Goal: Obtain resource: Obtain resource

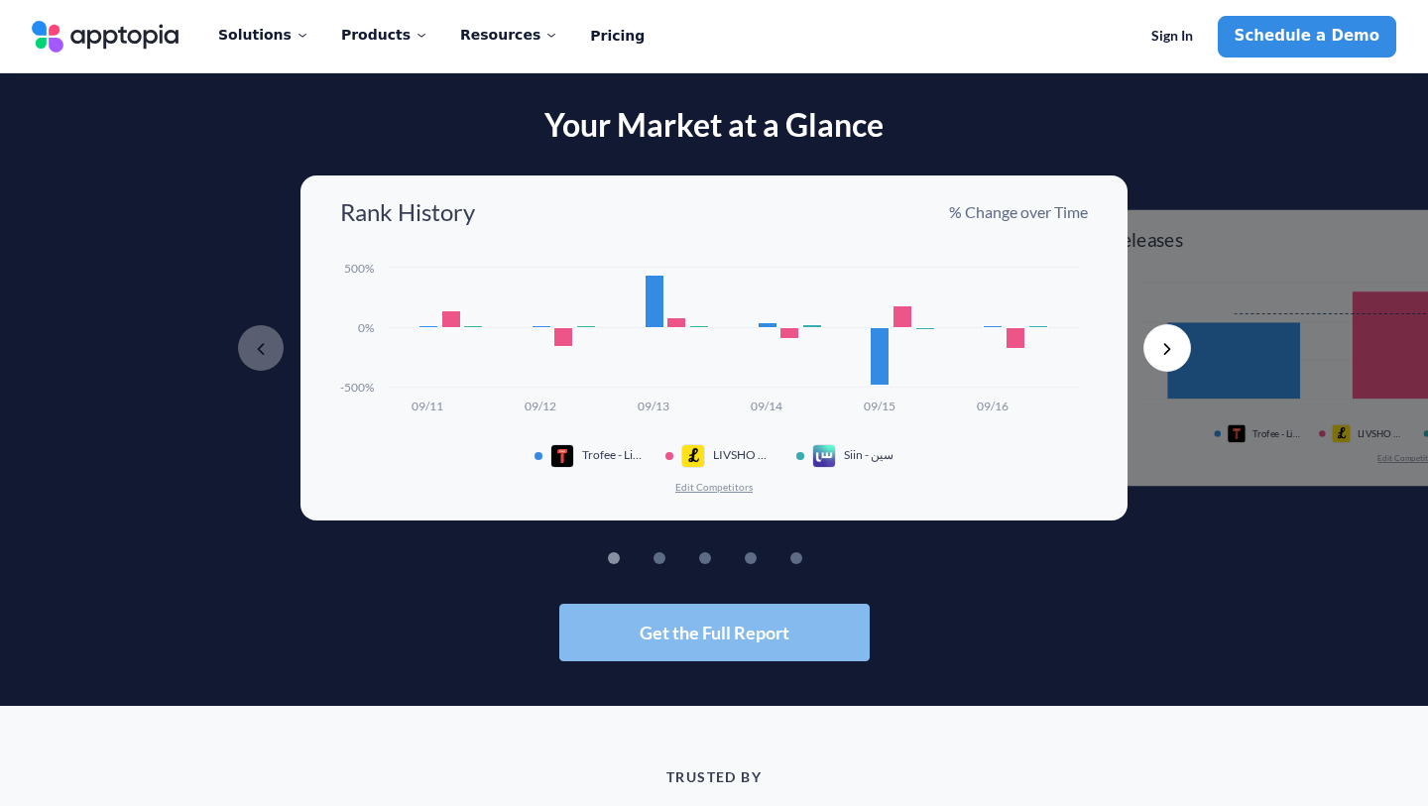
click at [709, 650] on button "Get the Full Report" at bounding box center [714, 633] width 310 height 58
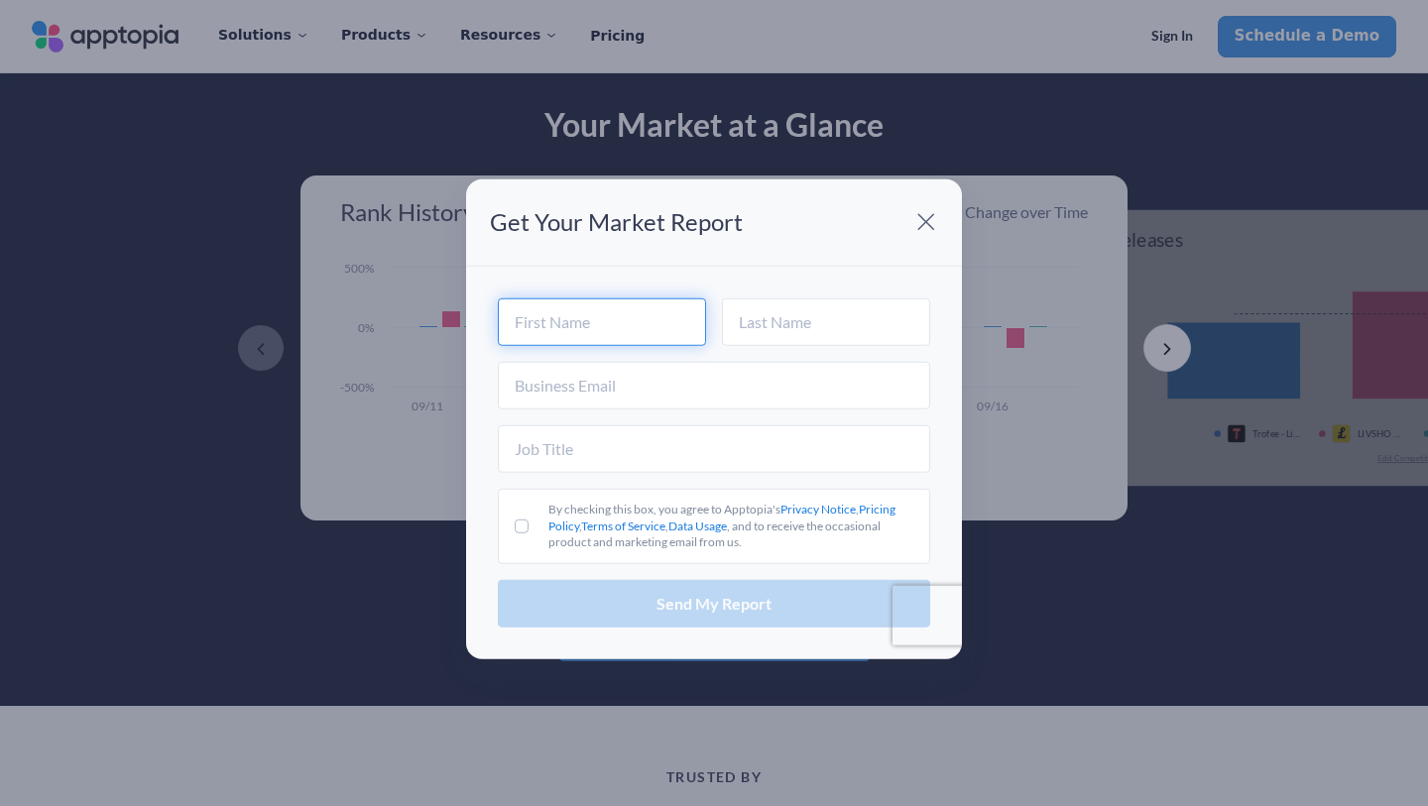
click at [612, 332] on input "text" at bounding box center [602, 322] width 208 height 48
type input "latif"
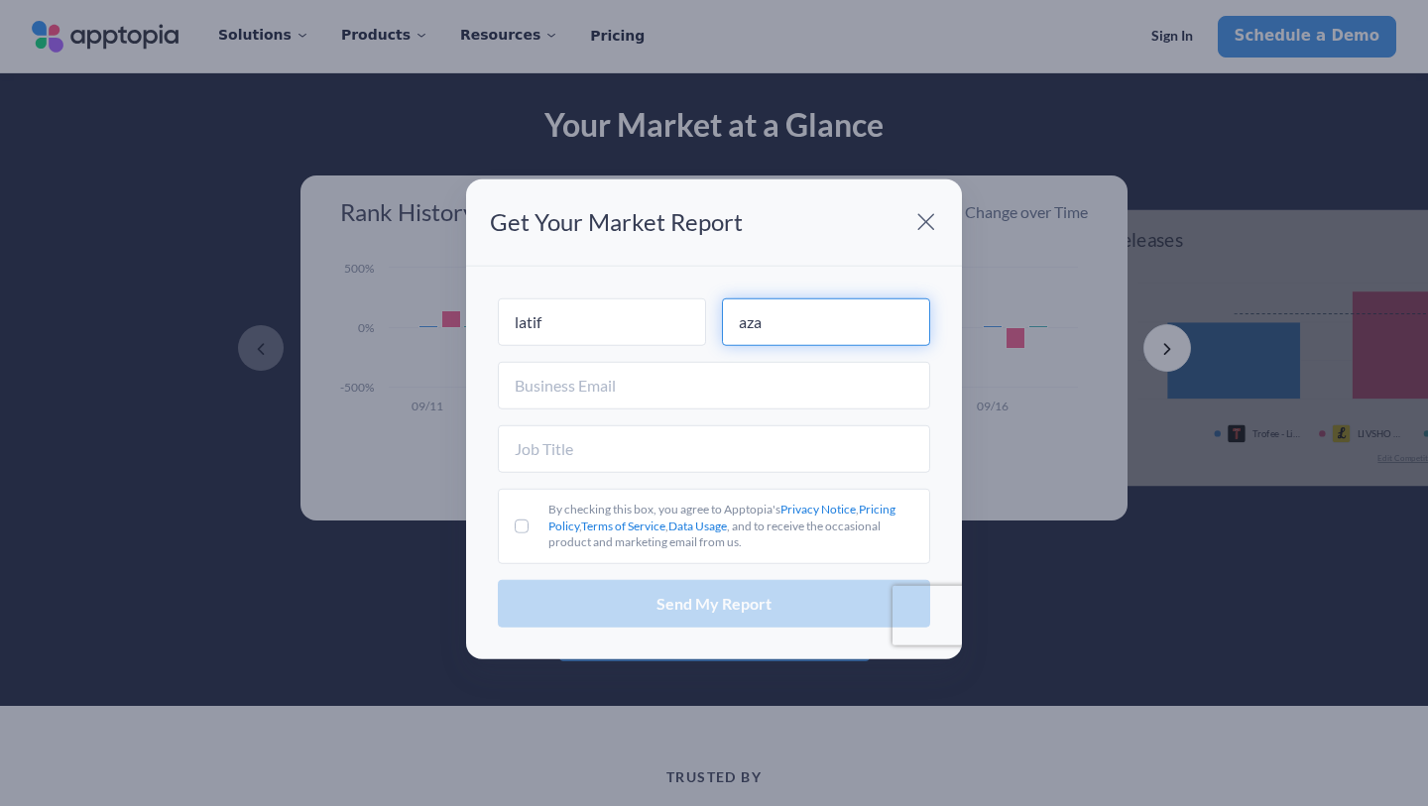
type input "aza"
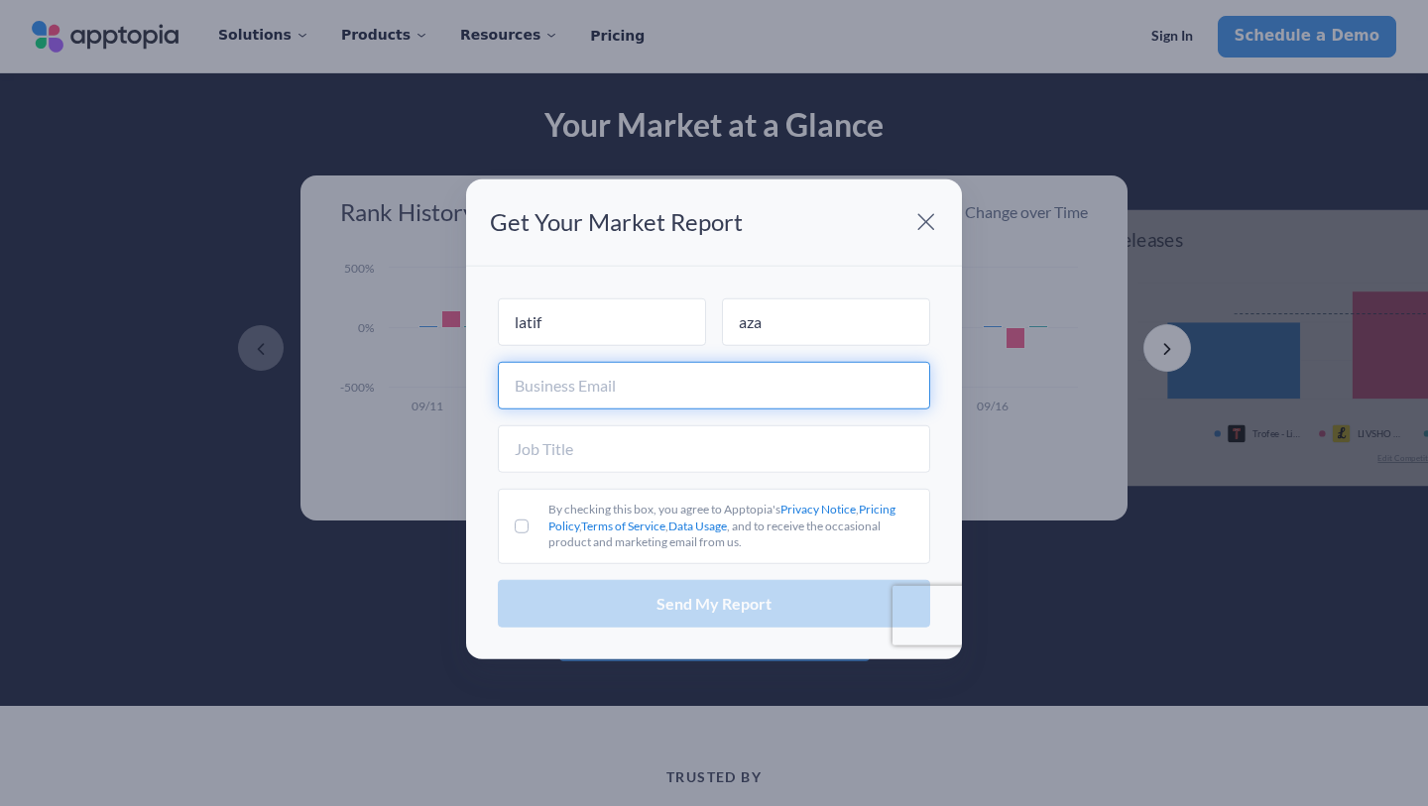
click at [611, 396] on input "text" at bounding box center [714, 386] width 432 height 48
type input "[EMAIL_ADDRESS][DOMAIN_NAME]"
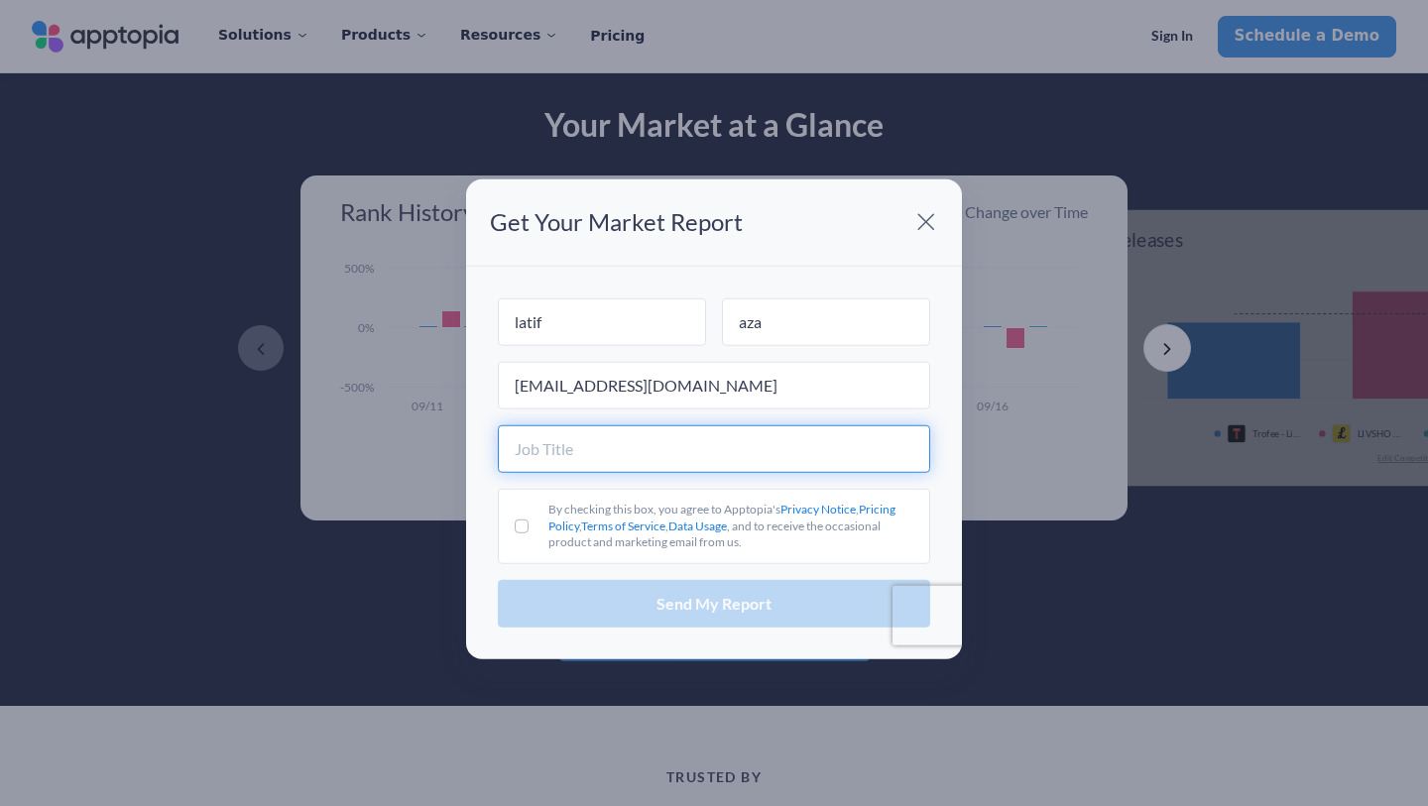
click at [611, 440] on input "text" at bounding box center [714, 449] width 432 height 48
type input "ceo"
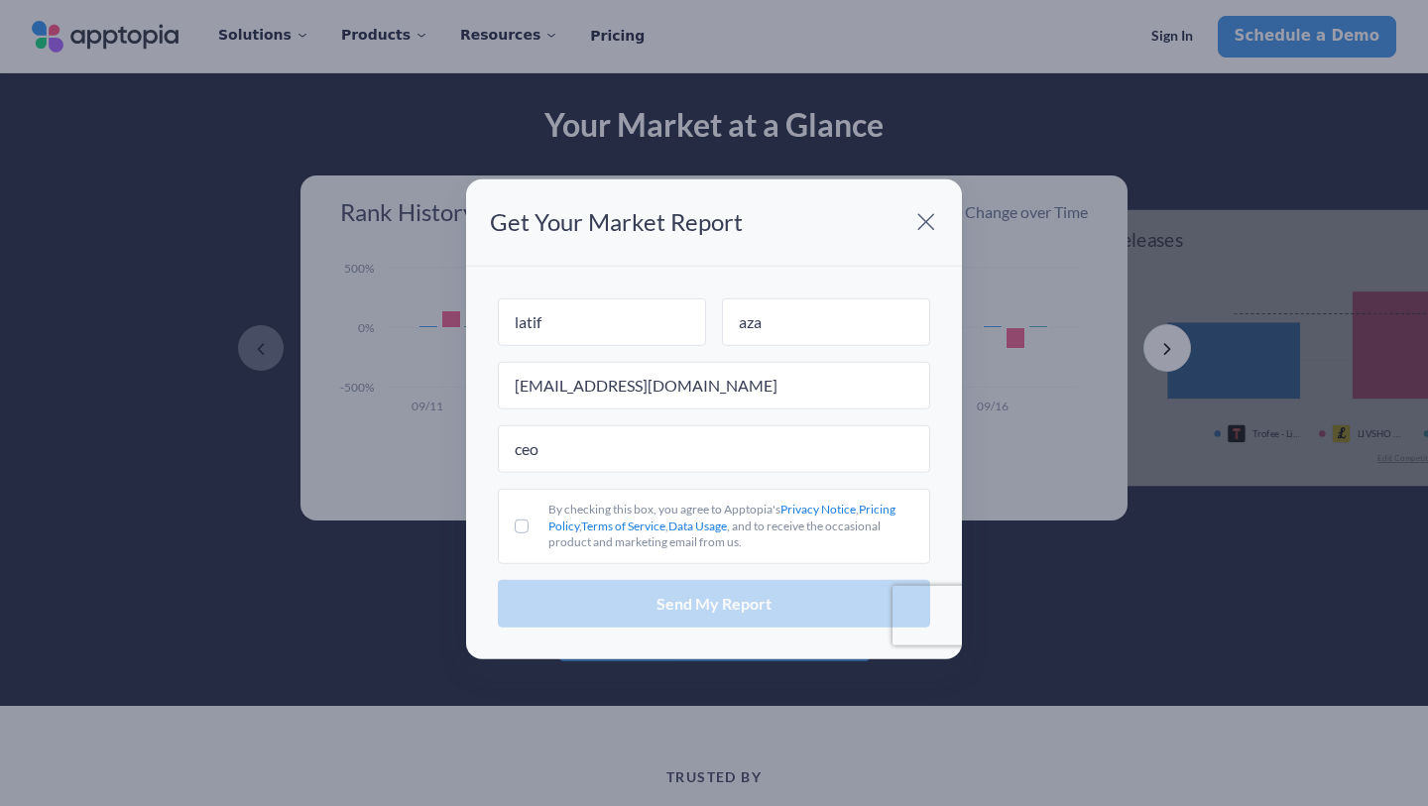
click at [515, 513] on label "By checking this box, you agree to Apptopia's Privacy Notice , Pricing Policy ,…" at bounding box center [714, 526] width 432 height 75
click at [515, 520] on input "By checking this box, you agree to Apptopia's Privacy Notice , Pricing Policy ,…" at bounding box center [522, 527] width 14 height 14
checkbox input "true"
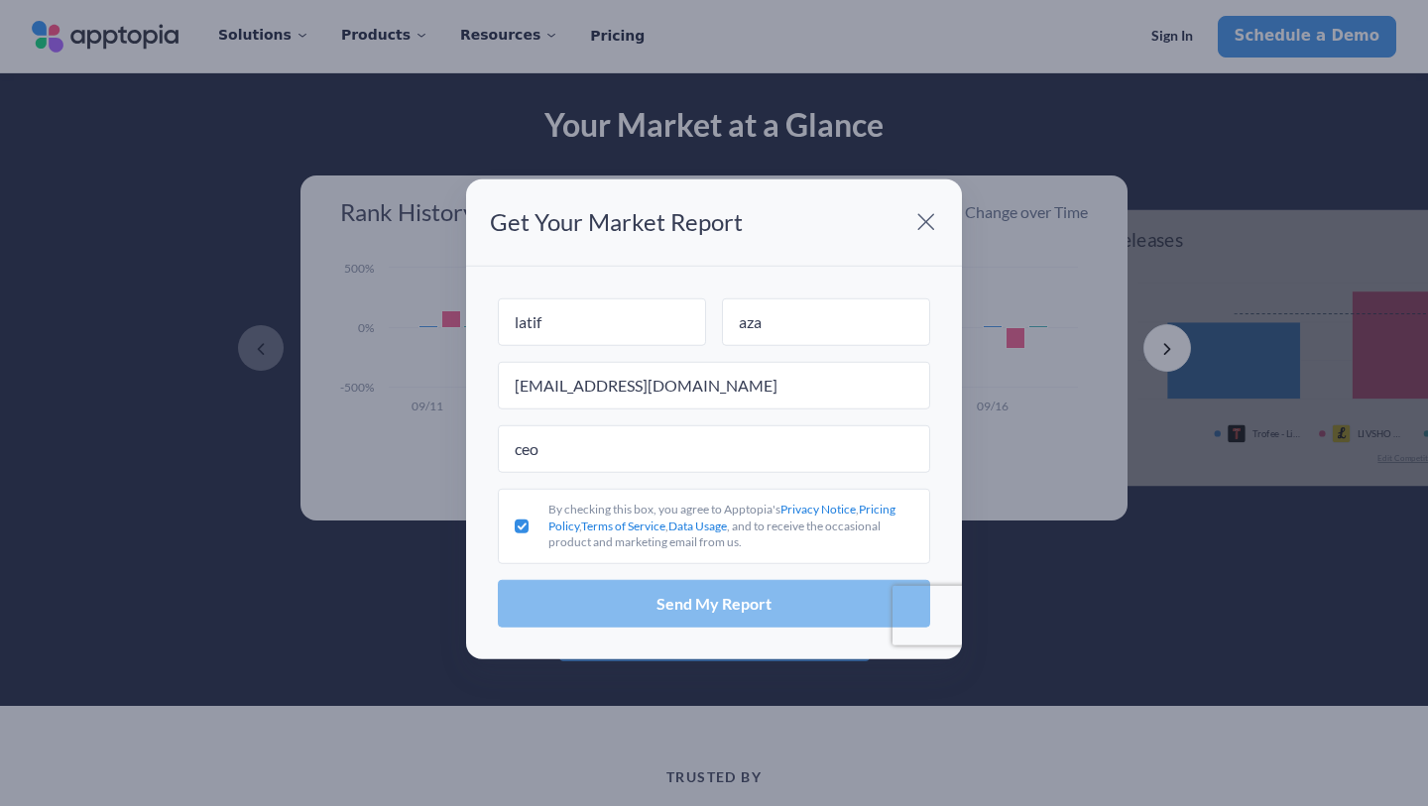
click at [572, 585] on button "Send My Report" at bounding box center [714, 604] width 432 height 48
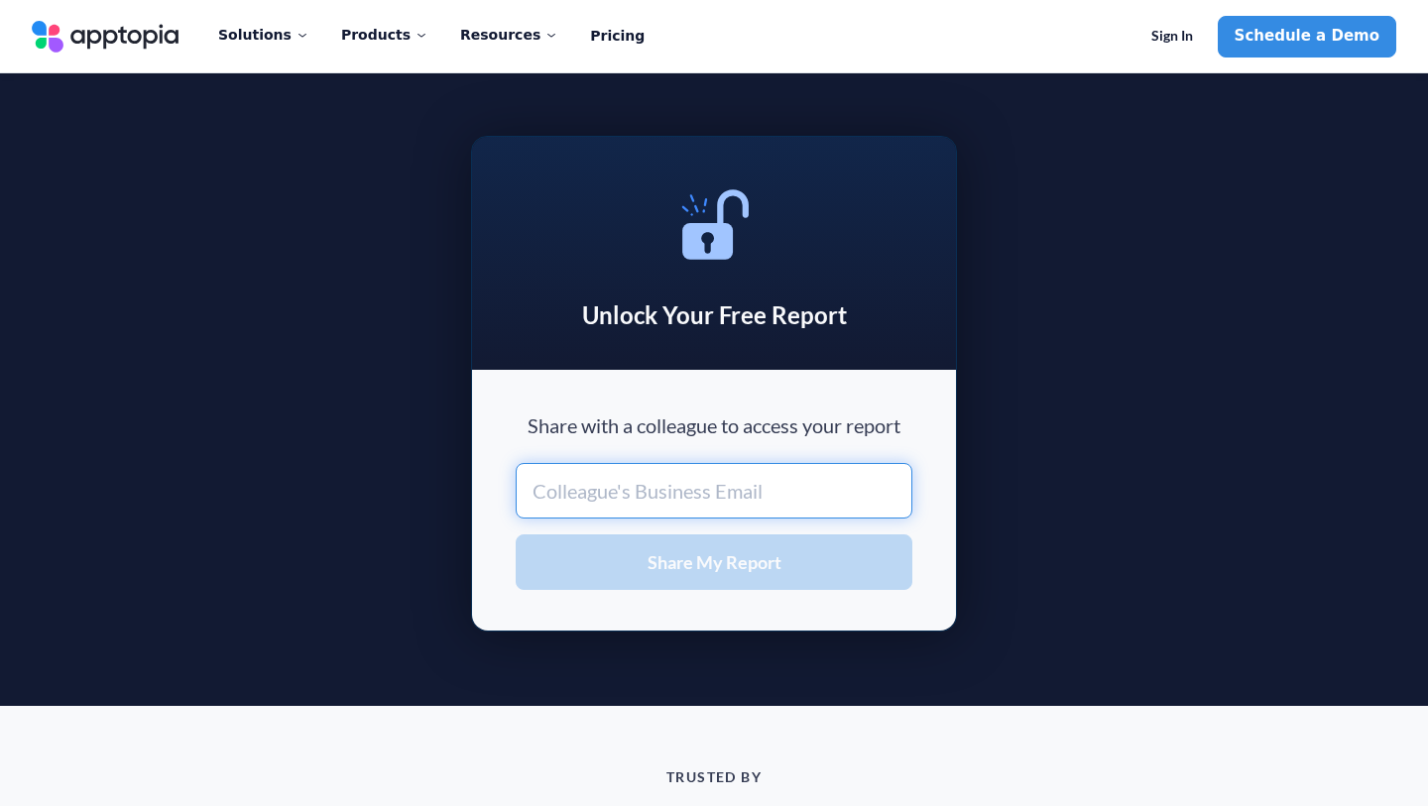
click at [680, 497] on input "text" at bounding box center [714, 491] width 397 height 56
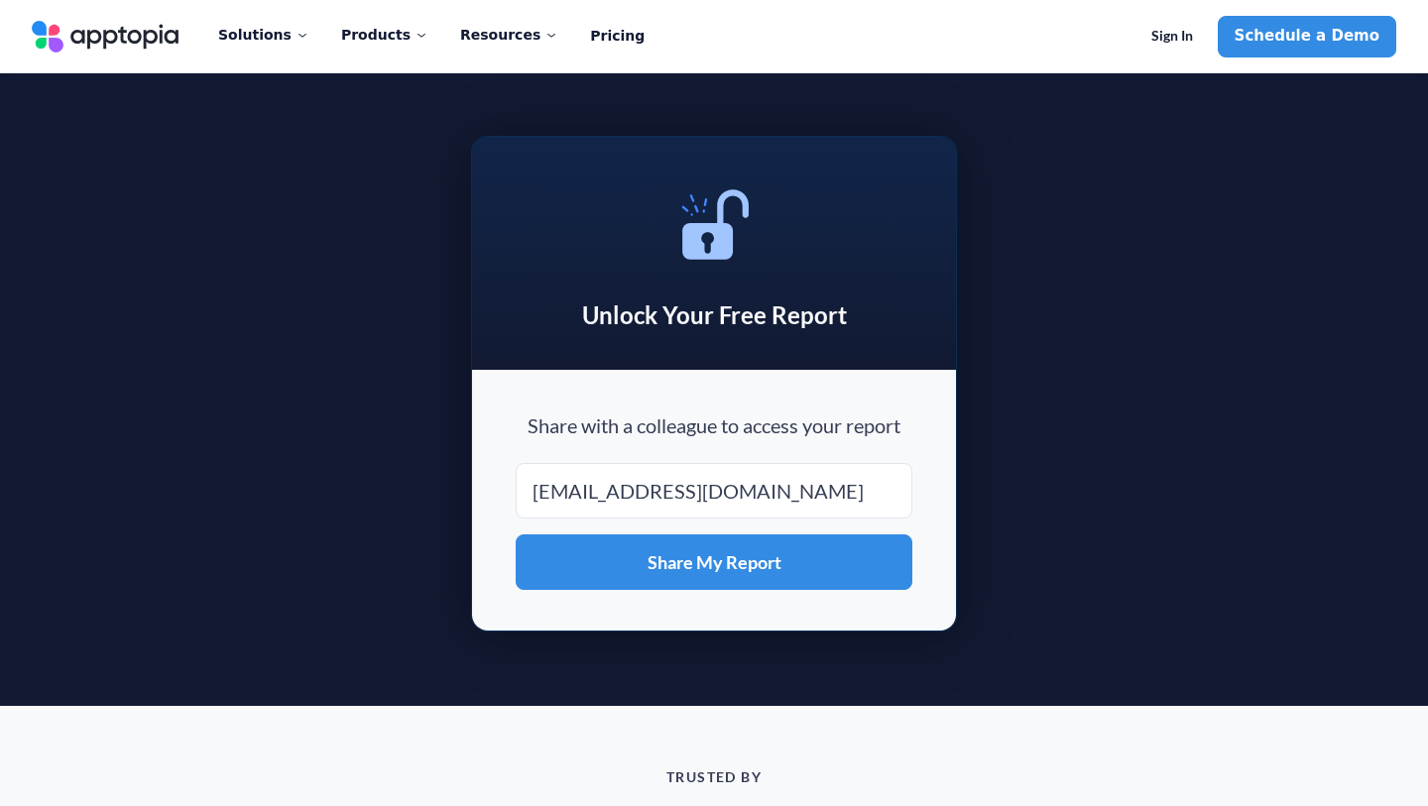
click at [633, 600] on div "Share with a colleague to access your report [EMAIL_ADDRESS][DOMAIN_NAME] Share…" at bounding box center [714, 500] width 484 height 261
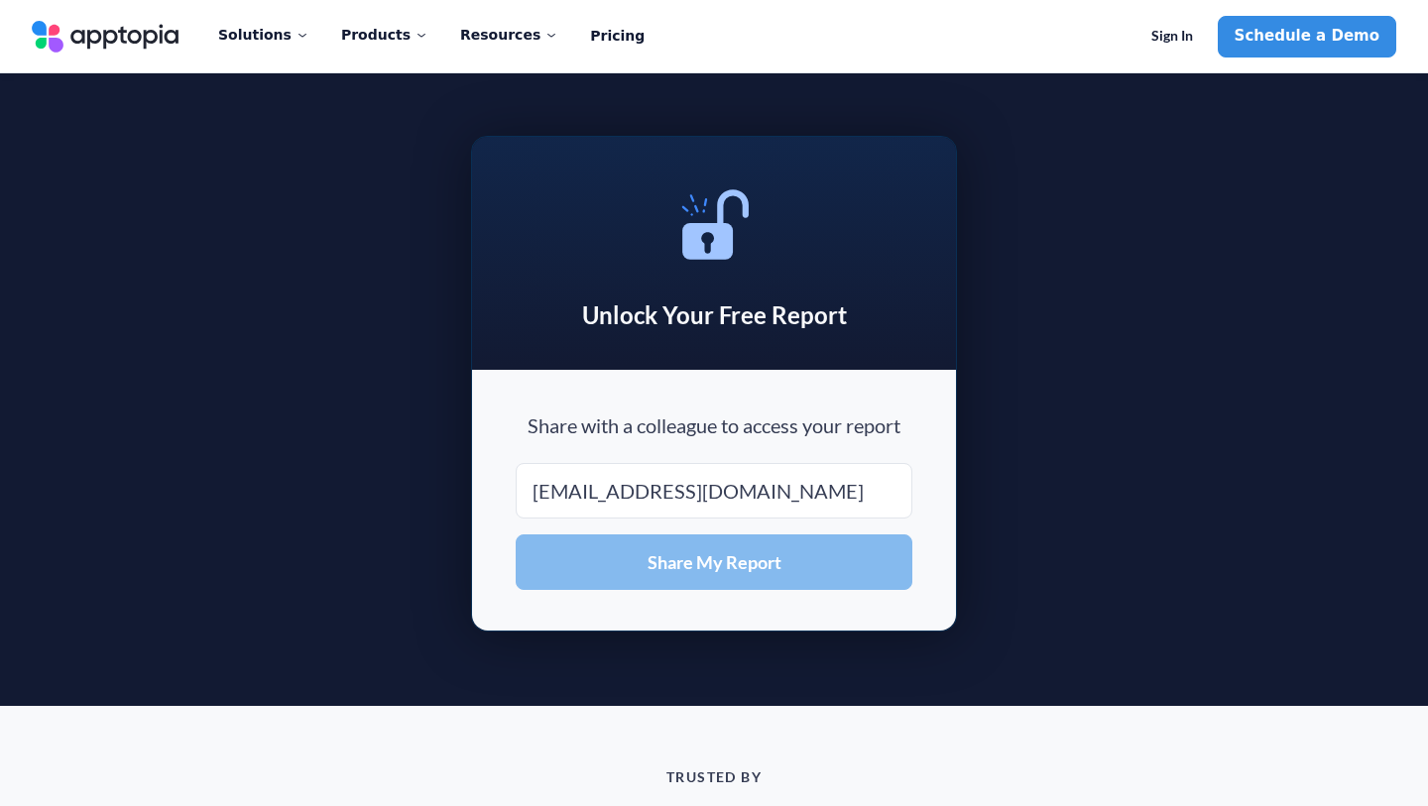
click at [666, 540] on button "Share My Report" at bounding box center [714, 562] width 397 height 56
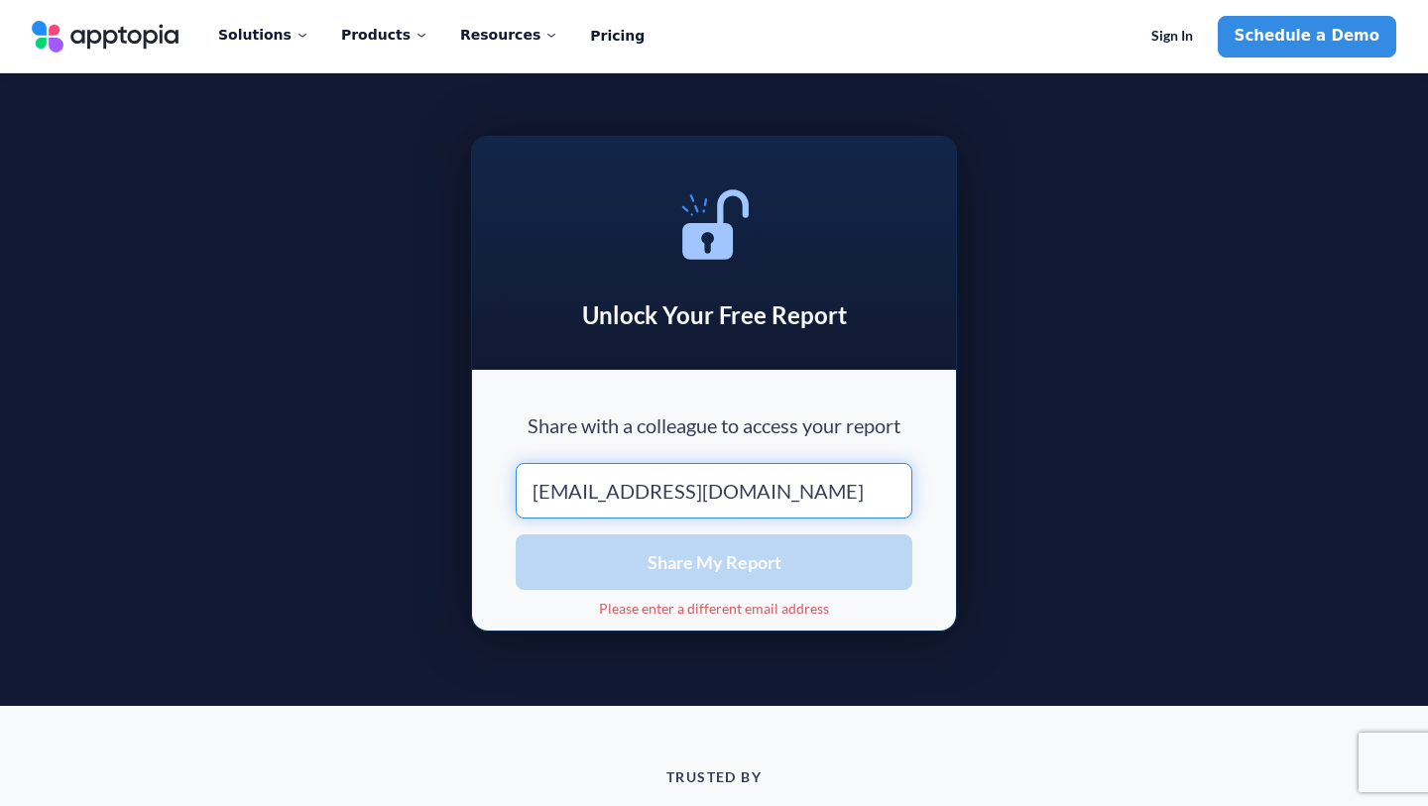
click at [557, 493] on input "[EMAIL_ADDRESS][DOMAIN_NAME]" at bounding box center [714, 491] width 397 height 56
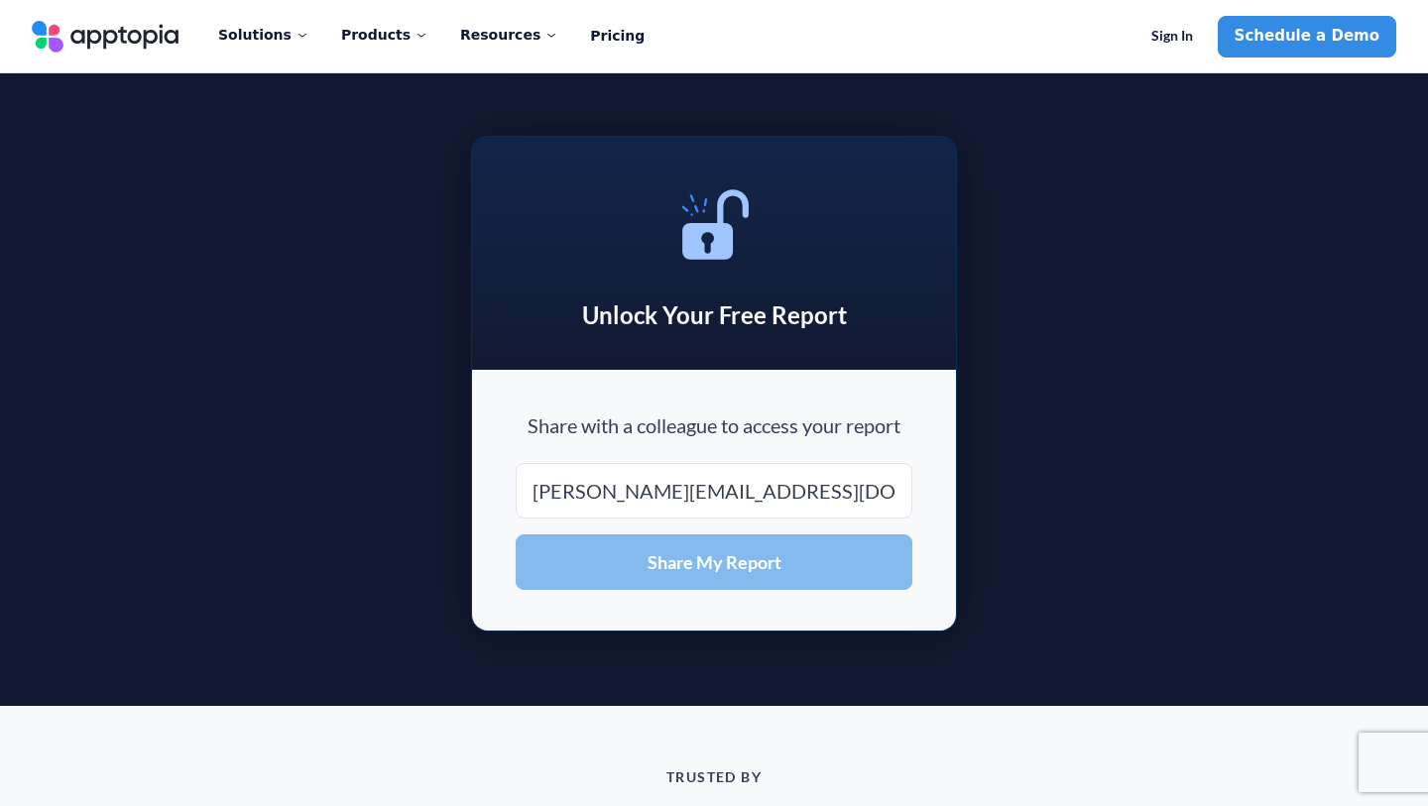
click at [677, 556] on span "Share My Report" at bounding box center [714, 562] width 134 height 18
click at [616, 565] on button "Share My Report" at bounding box center [714, 562] width 397 height 56
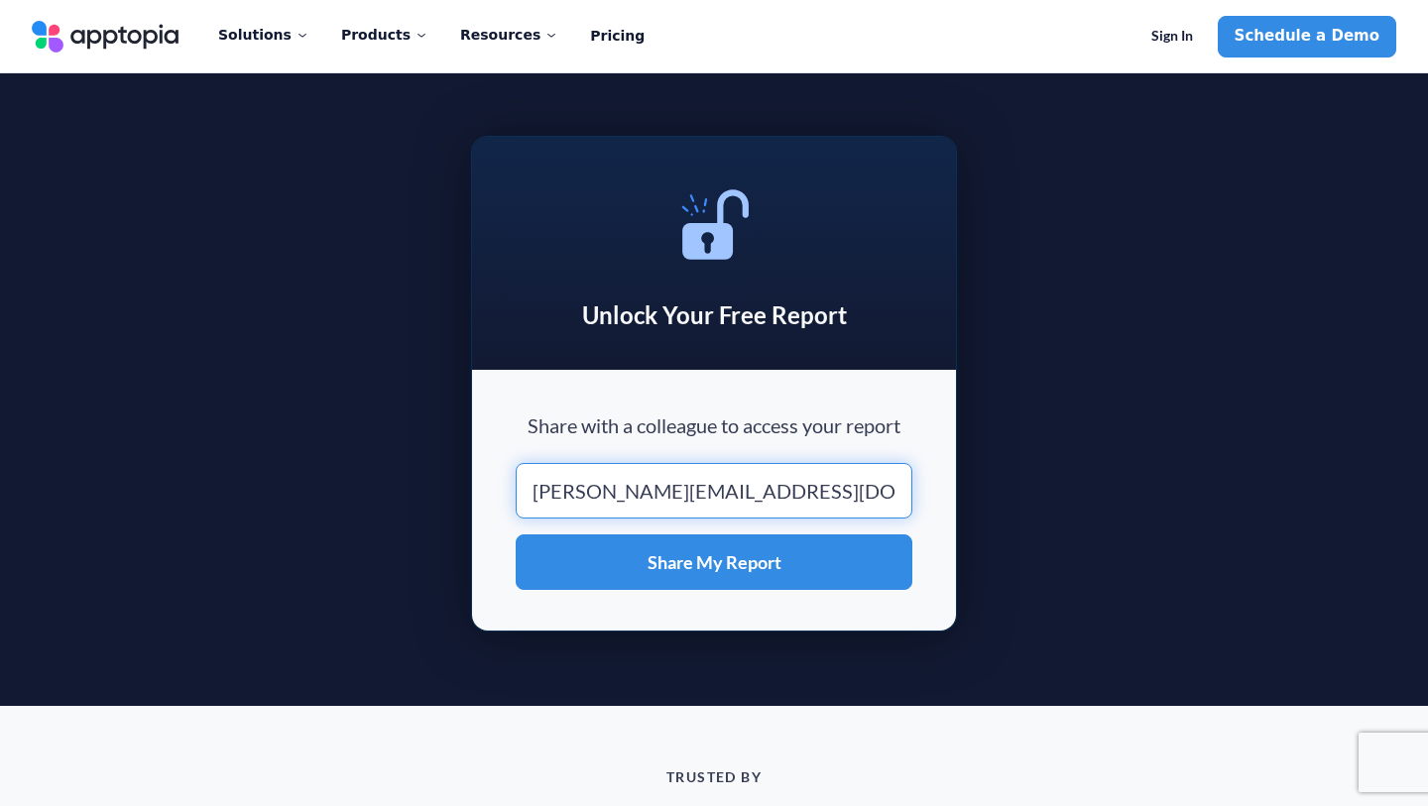
click at [612, 490] on input "[PERSON_NAME][EMAIL_ADDRESS][DOMAIN_NAME]" at bounding box center [714, 491] width 397 height 56
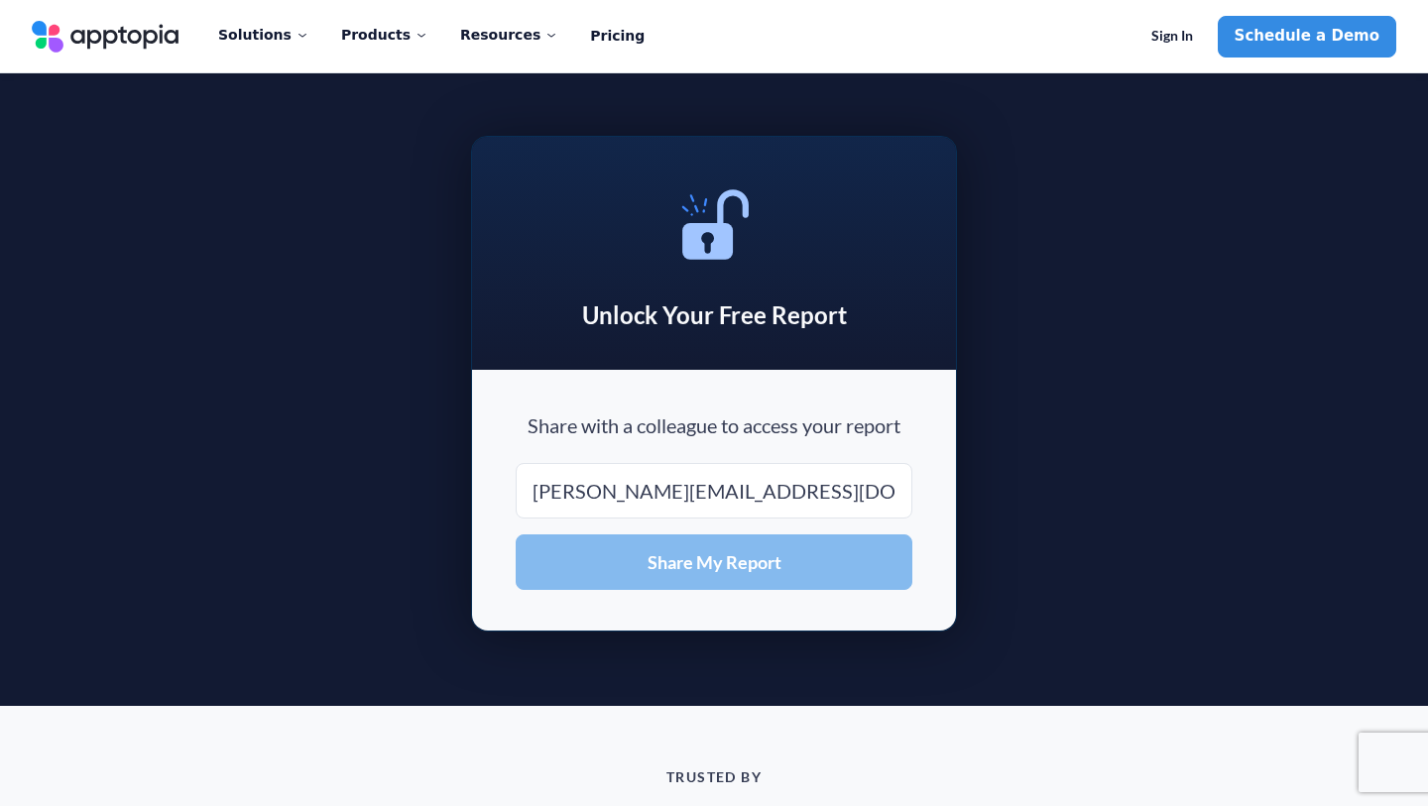
click at [733, 553] on span "Share My Report" at bounding box center [714, 562] width 134 height 18
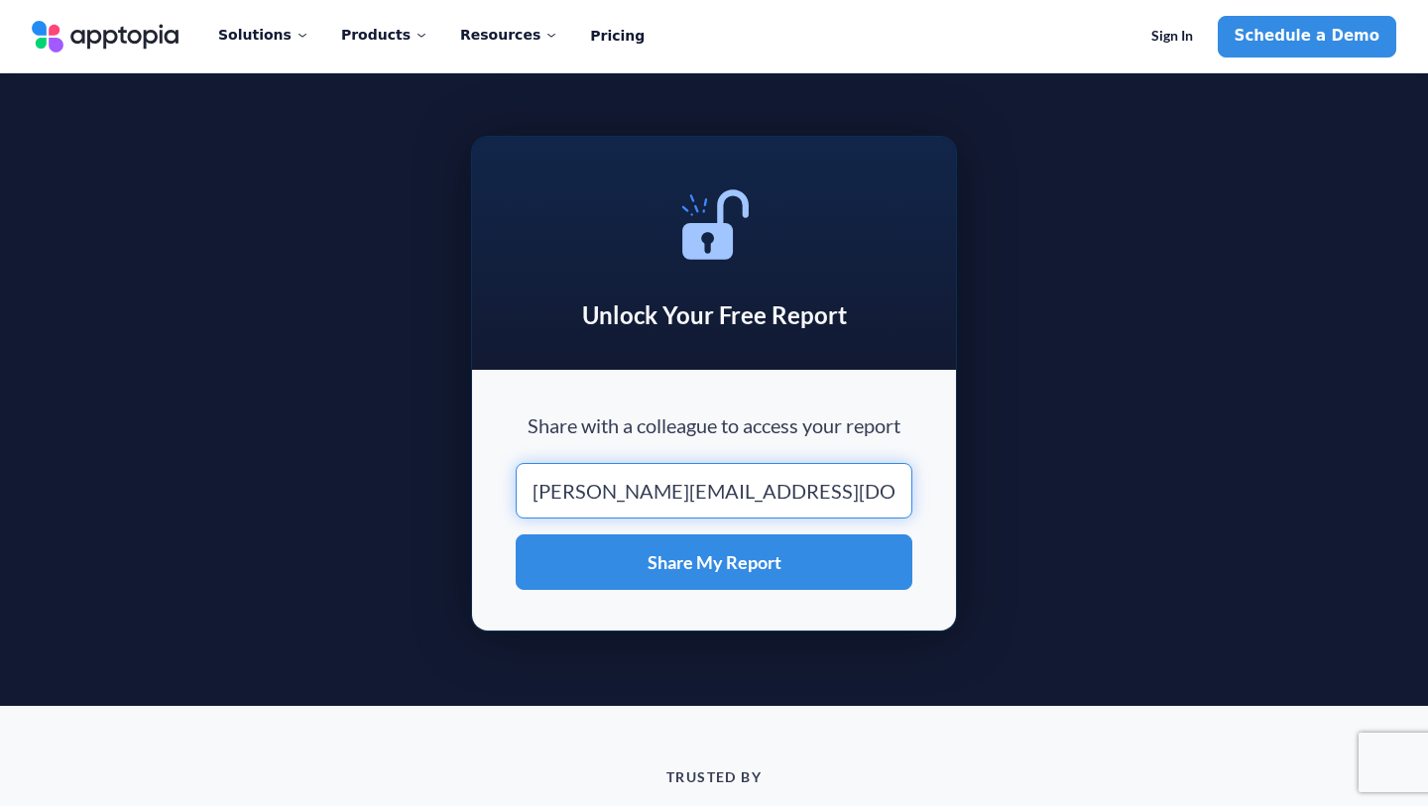
click at [551, 491] on input "[PERSON_NAME][EMAIL_ADDRESS][DOMAIN_NAME]" at bounding box center [714, 491] width 397 height 56
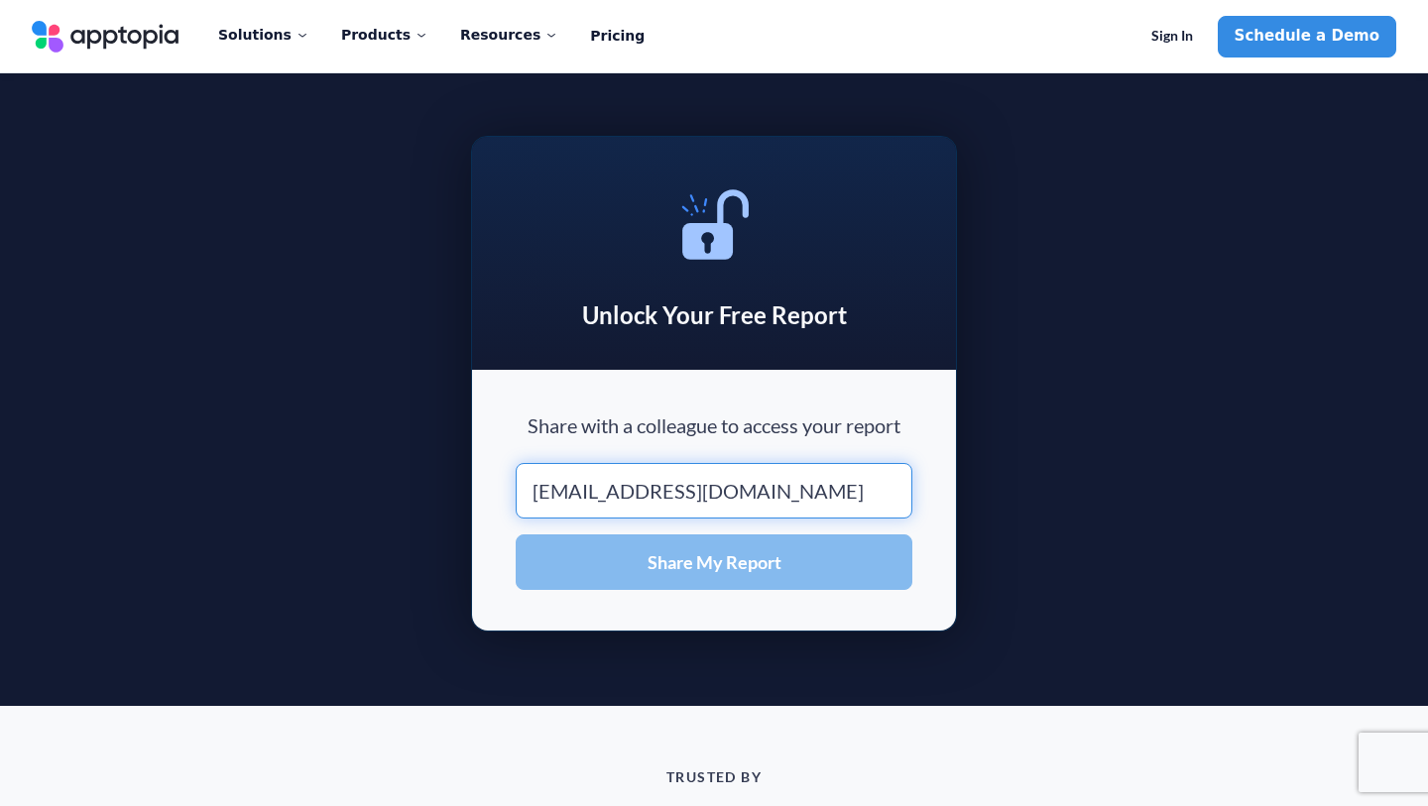
type input "[EMAIL_ADDRESS][DOMAIN_NAME]"
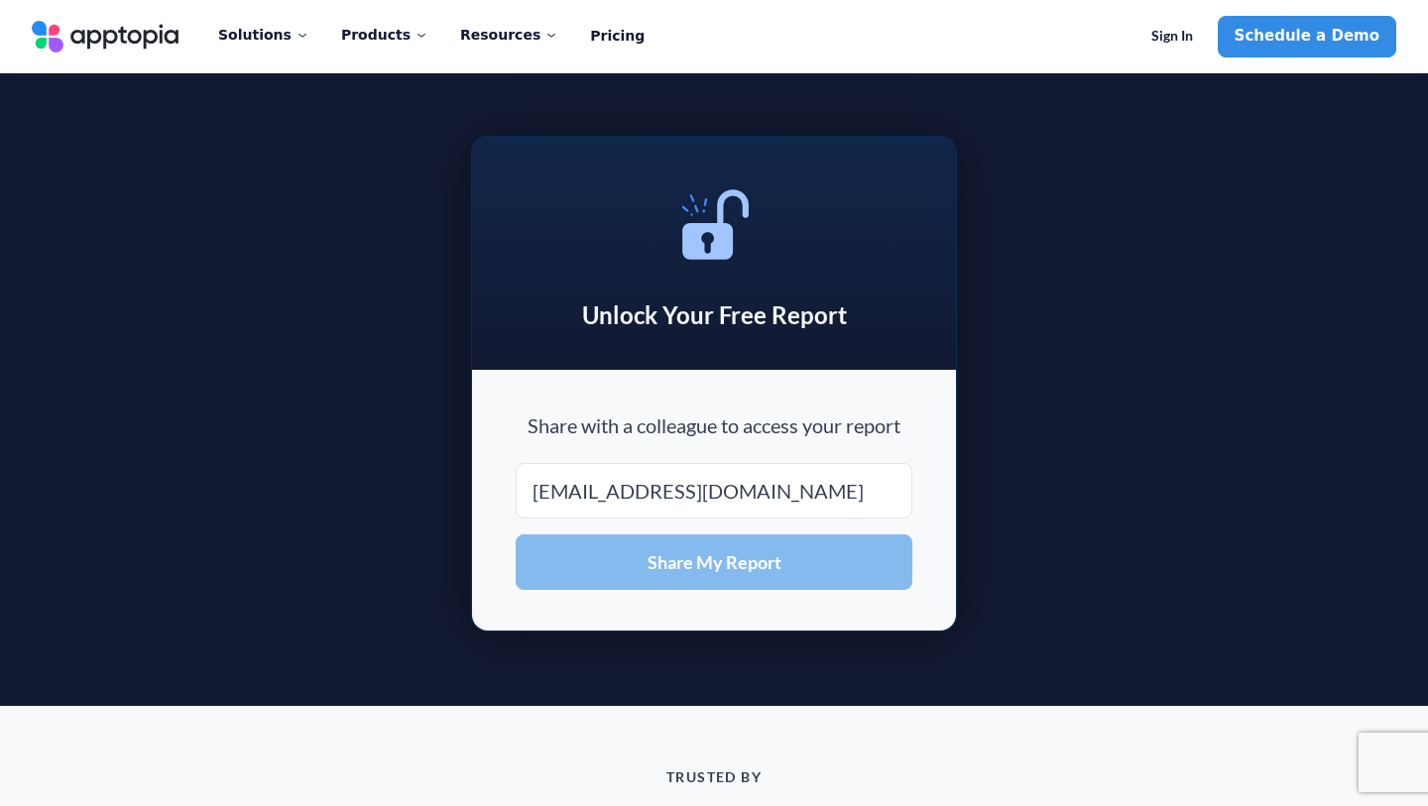
click at [639, 555] on button "Share My Report" at bounding box center [714, 562] width 397 height 56
